Goal: Check status

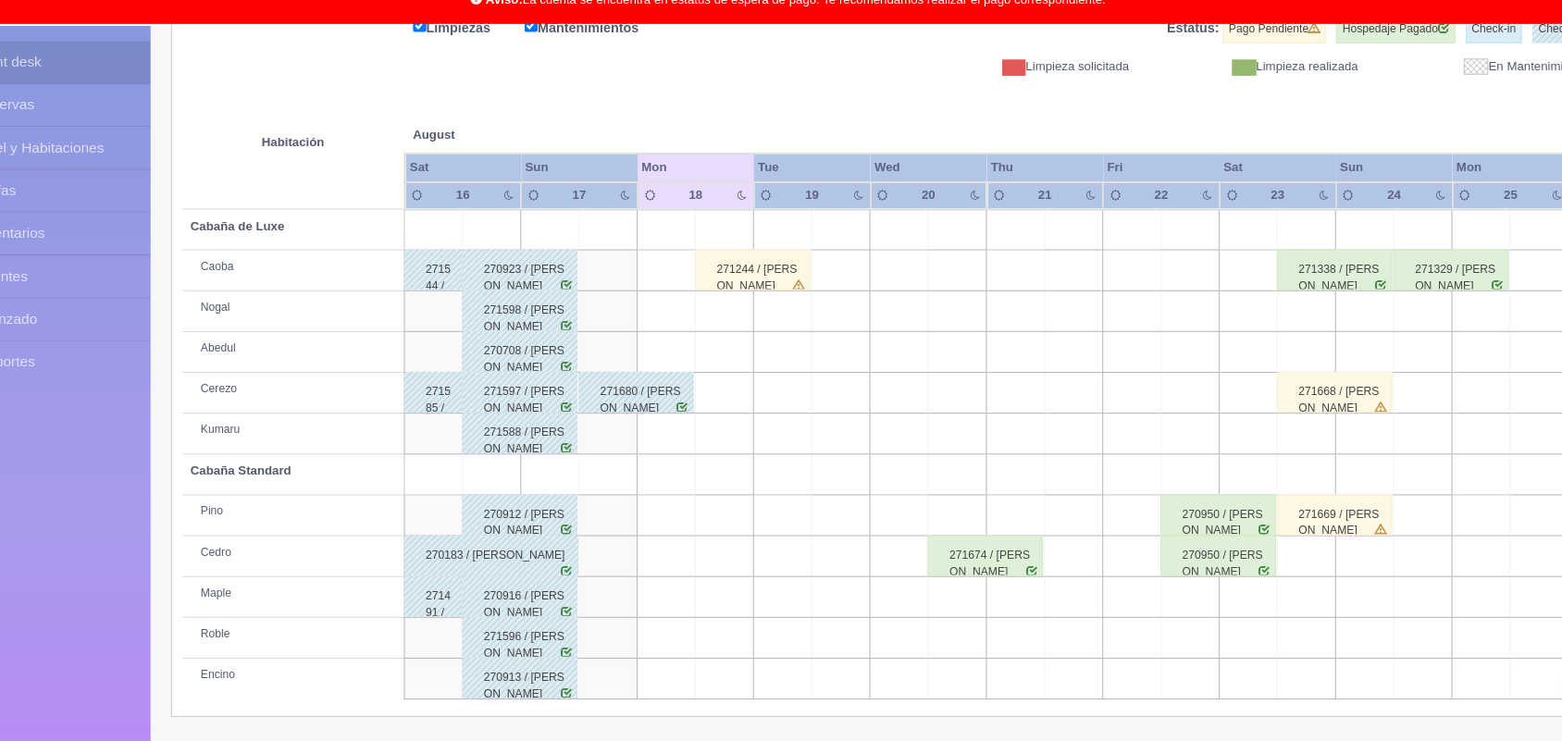
scroll to position [258, 0]
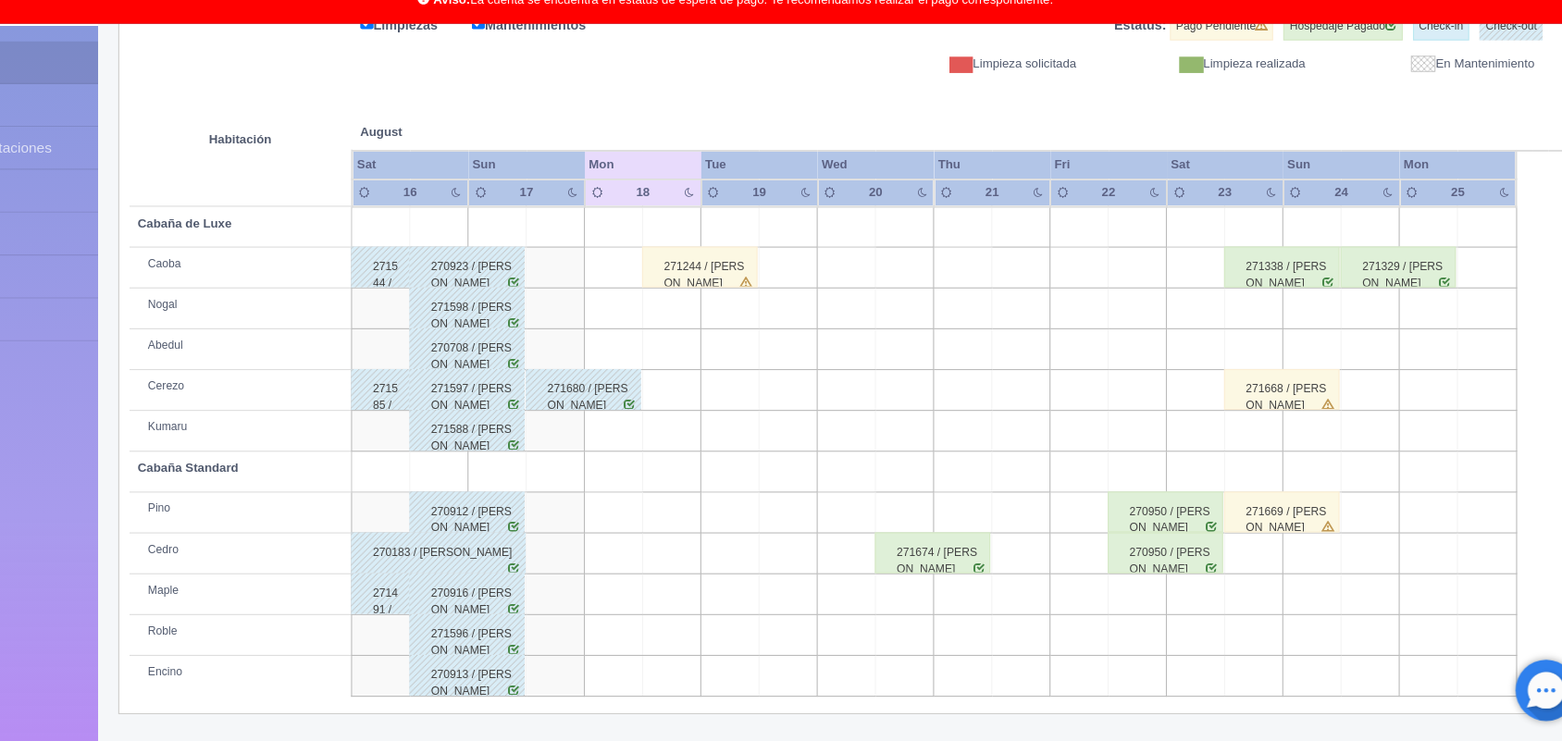
click at [763, 304] on div "271244 / [PERSON_NAME]" at bounding box center [749, 310] width 105 height 37
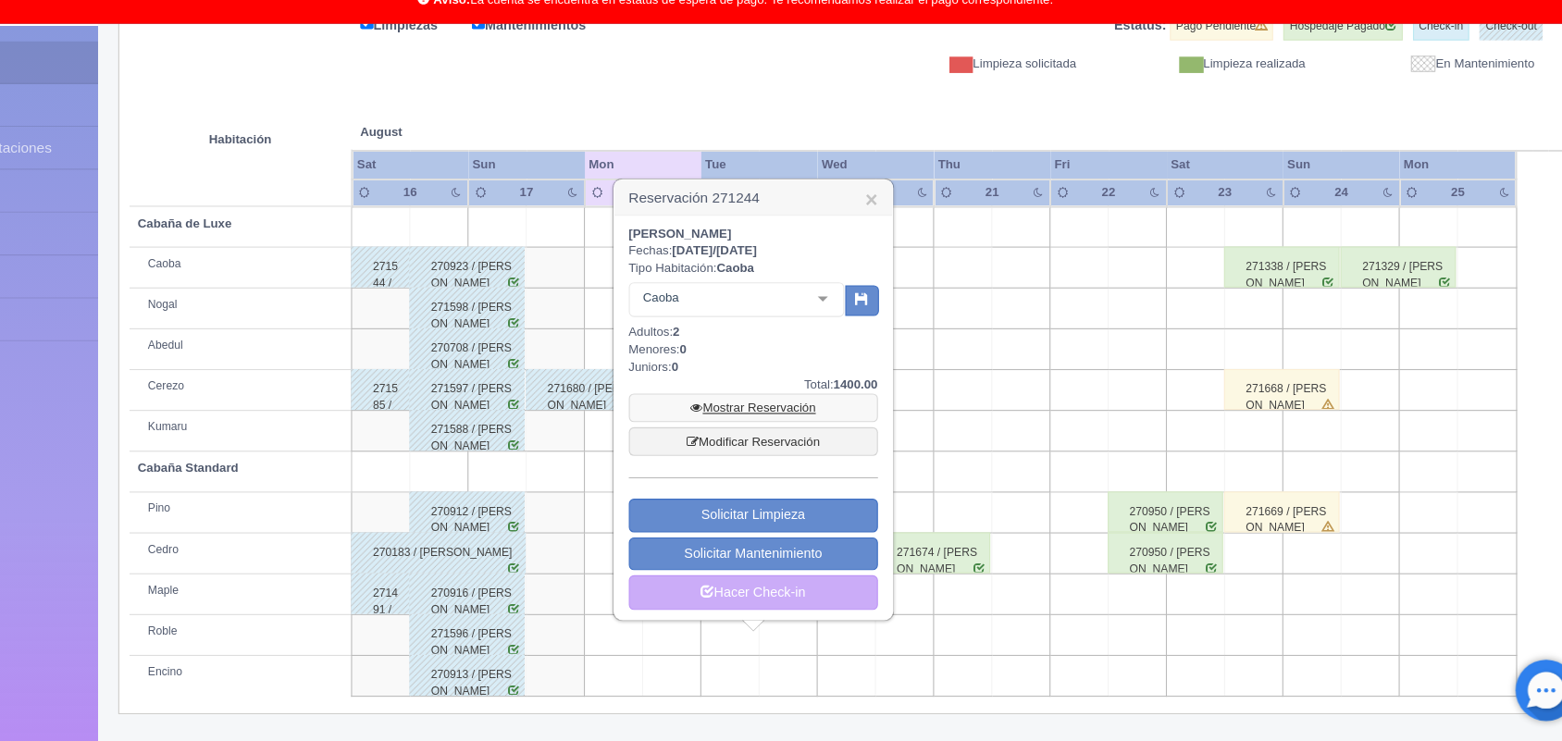
click at [815, 438] on link "Mostrar Reservación" at bounding box center [798, 439] width 226 height 26
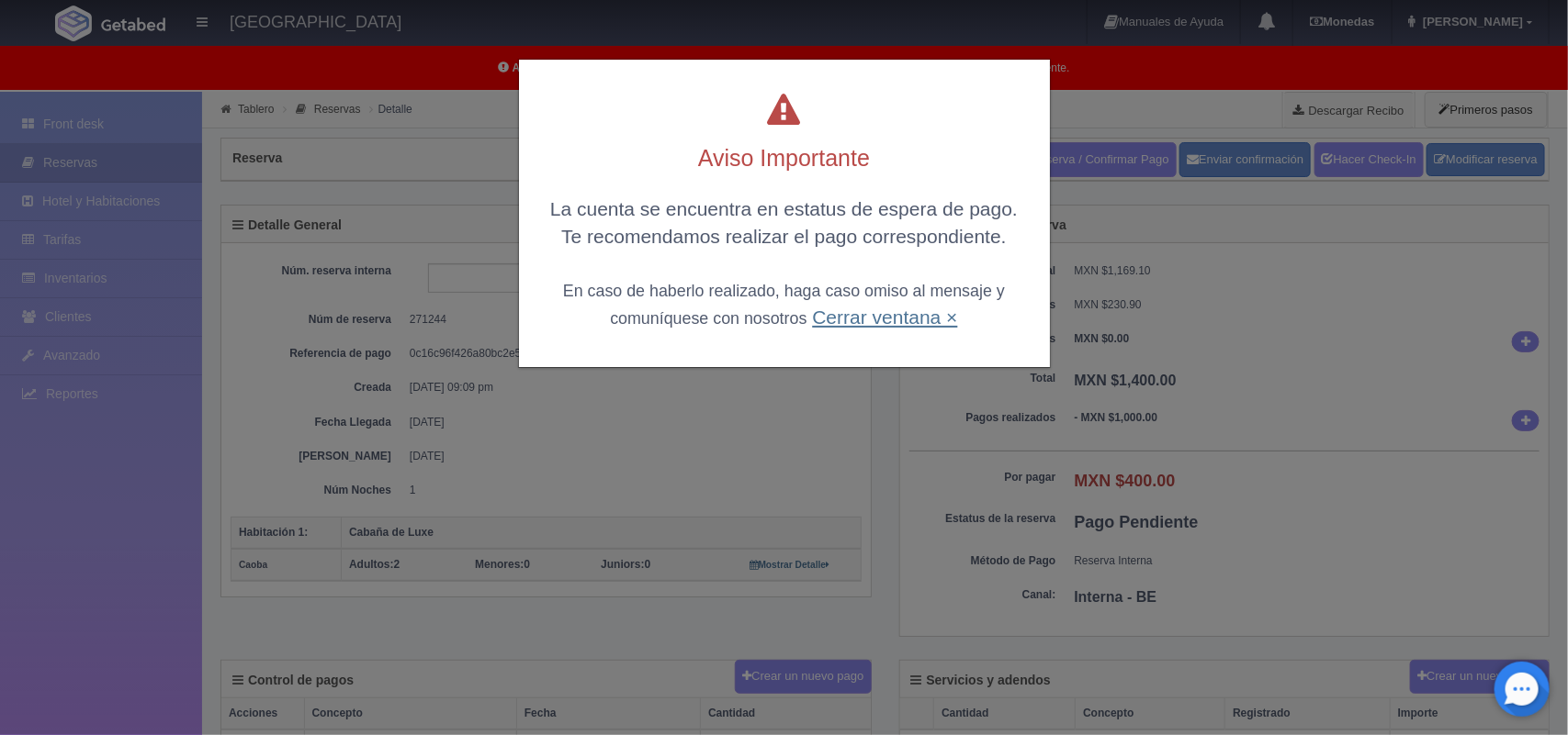
click at [880, 317] on link "Cerrar ventana ×" at bounding box center [884, 316] width 145 height 21
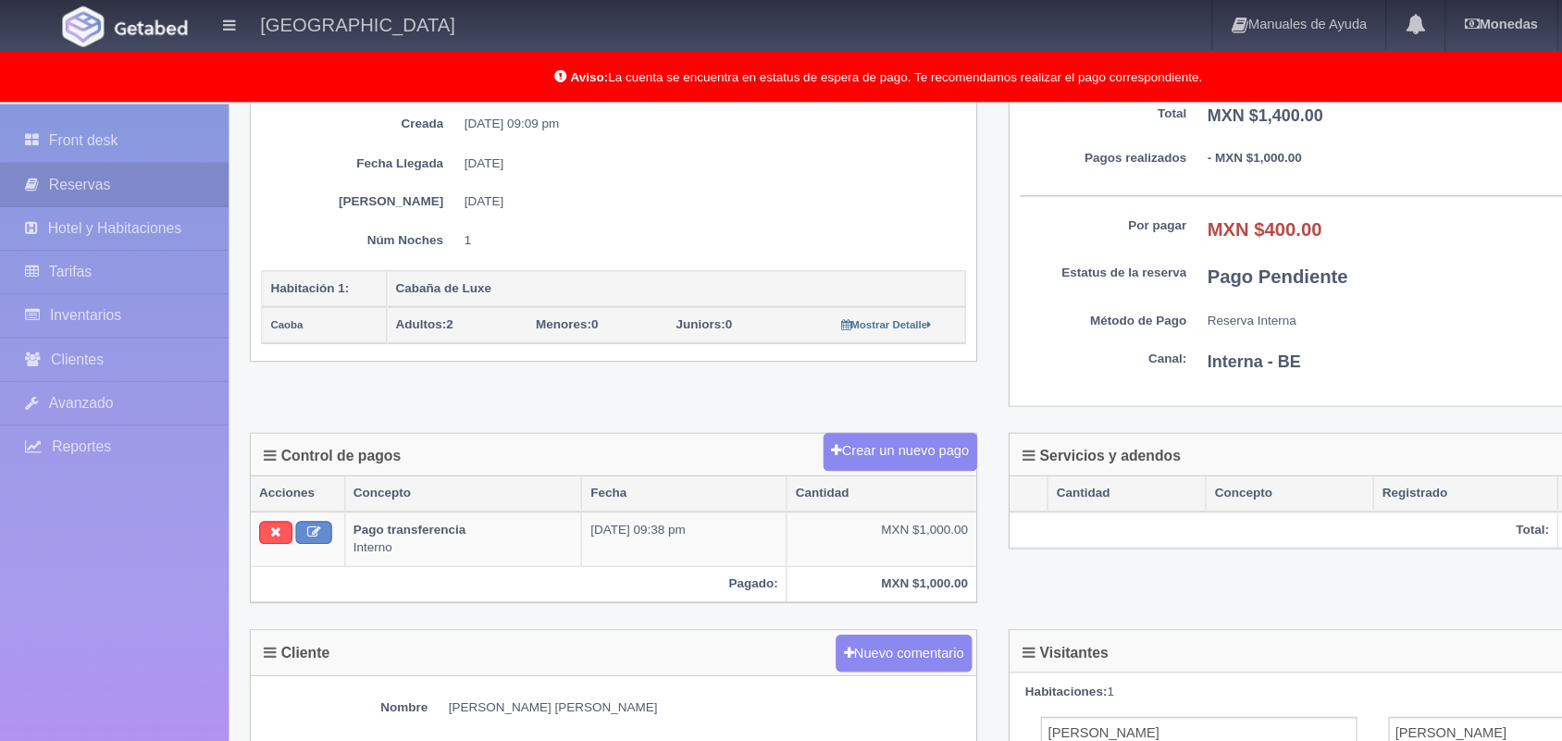
scroll to position [275, 0]
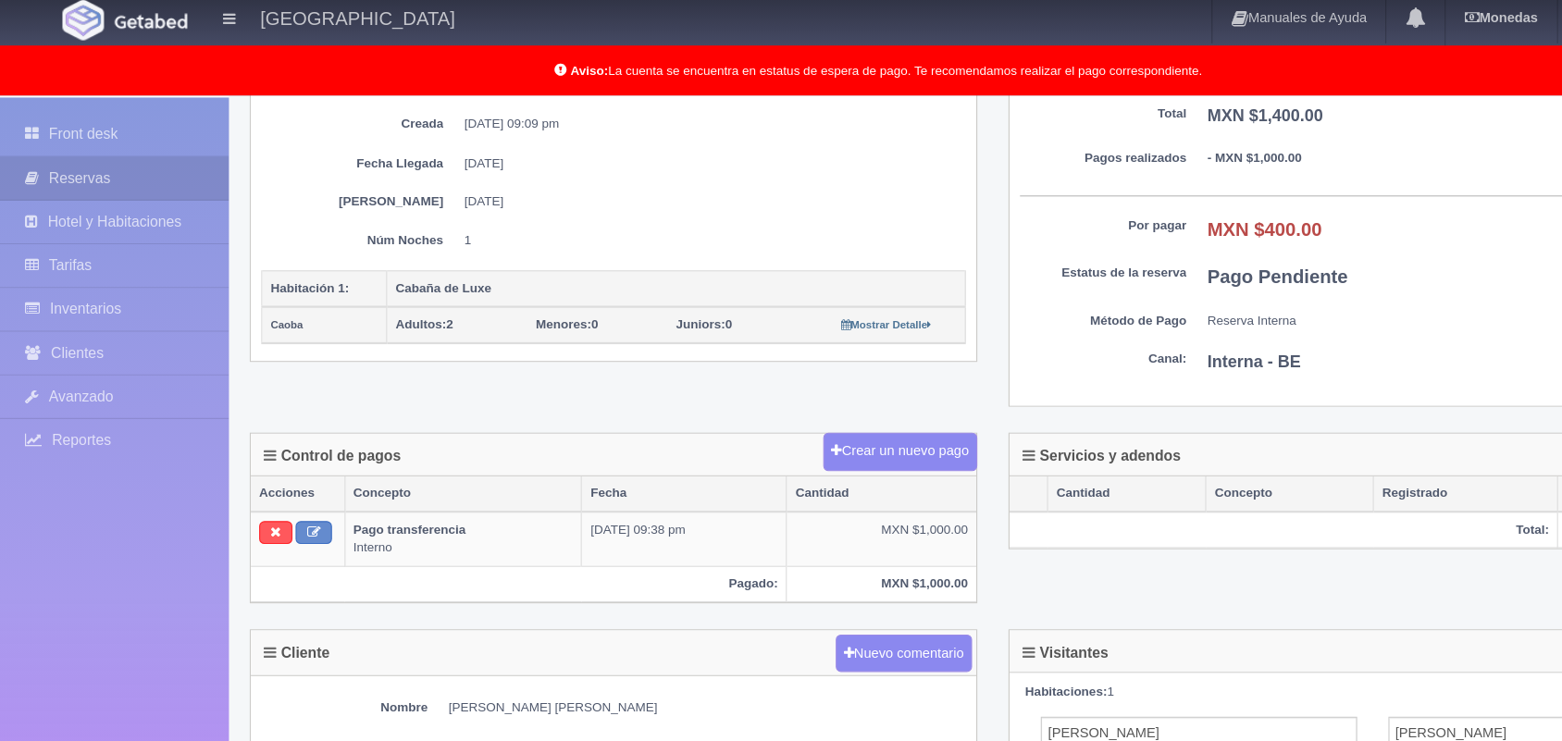
click at [567, 581] on div "Cliente Nuevo comentario" at bounding box center [545, 587] width 645 height 42
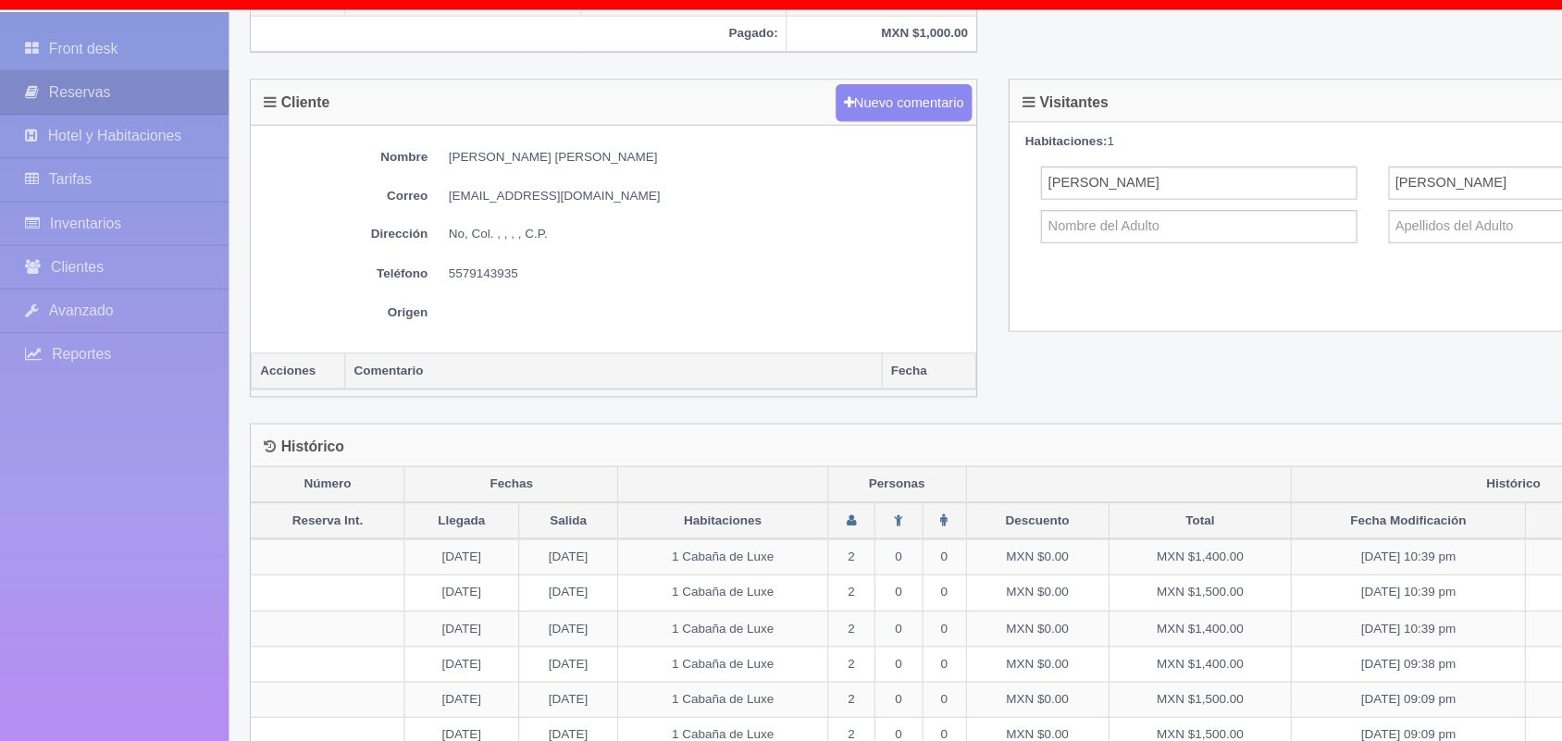
scroll to position [728, 0]
